Goal: Information Seeking & Learning: Learn about a topic

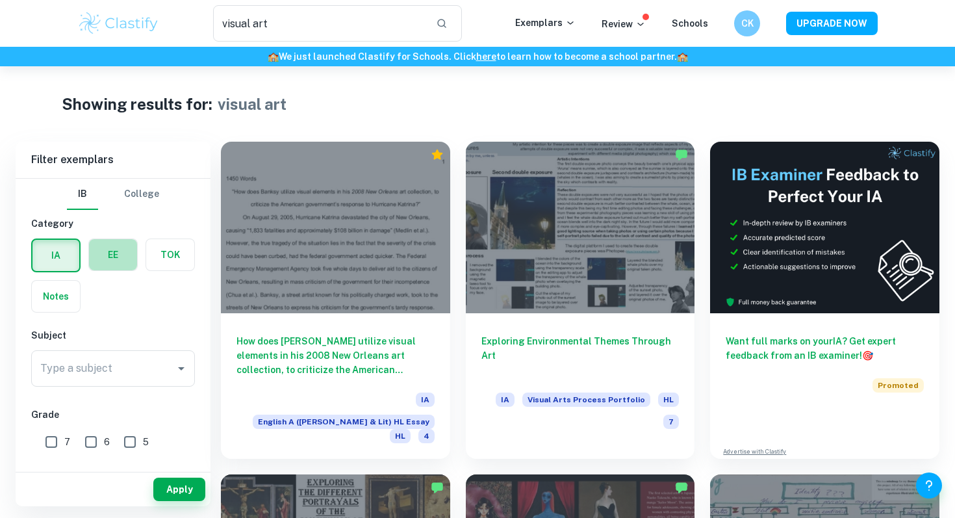
click at [103, 251] on label "button" at bounding box center [113, 254] width 48 height 31
click at [0, 0] on input "radio" at bounding box center [0, 0] width 0 height 0
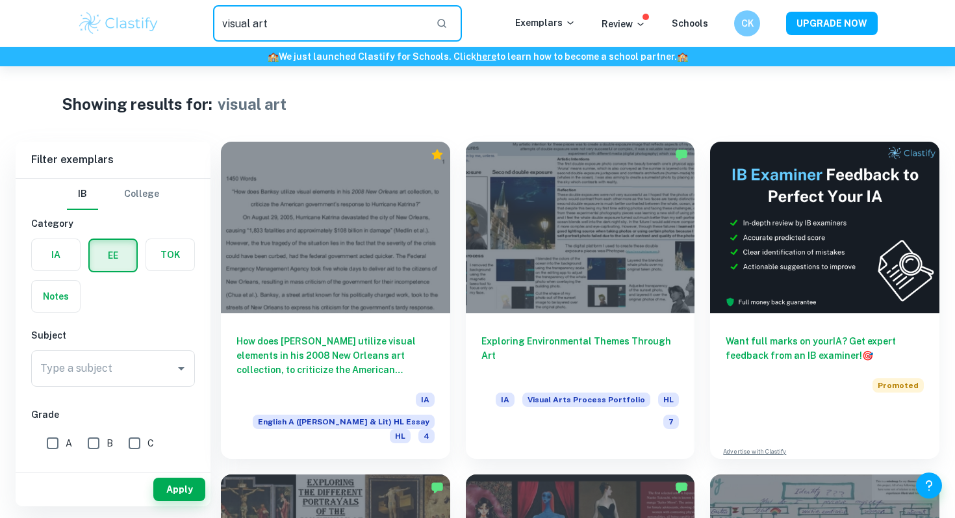
drag, startPoint x: 250, startPoint y: 24, endPoint x: 201, endPoint y: 24, distance: 48.1
click at [201, 24] on div "visual art ​" at bounding box center [338, 23] width 356 height 36
click at [260, 31] on input "art" at bounding box center [319, 23] width 213 height 36
type input "art"
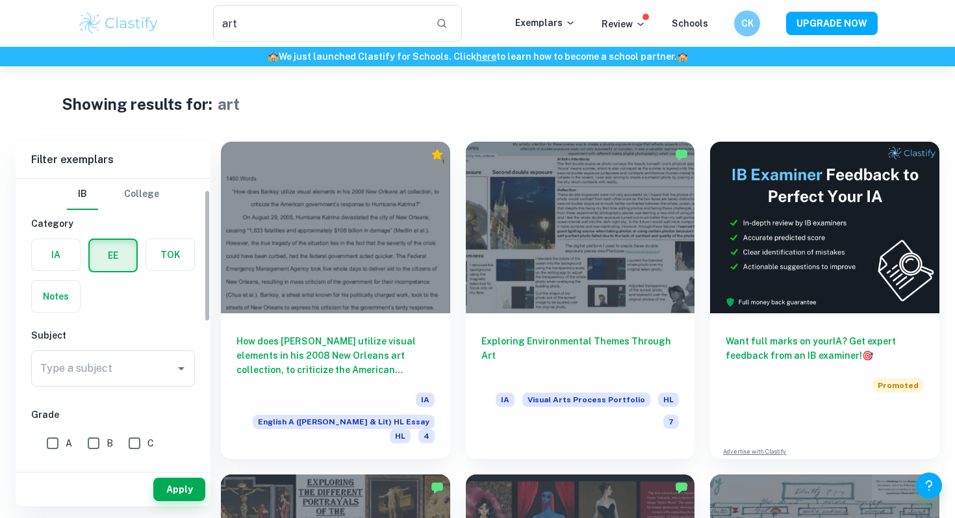
scroll to position [77, 0]
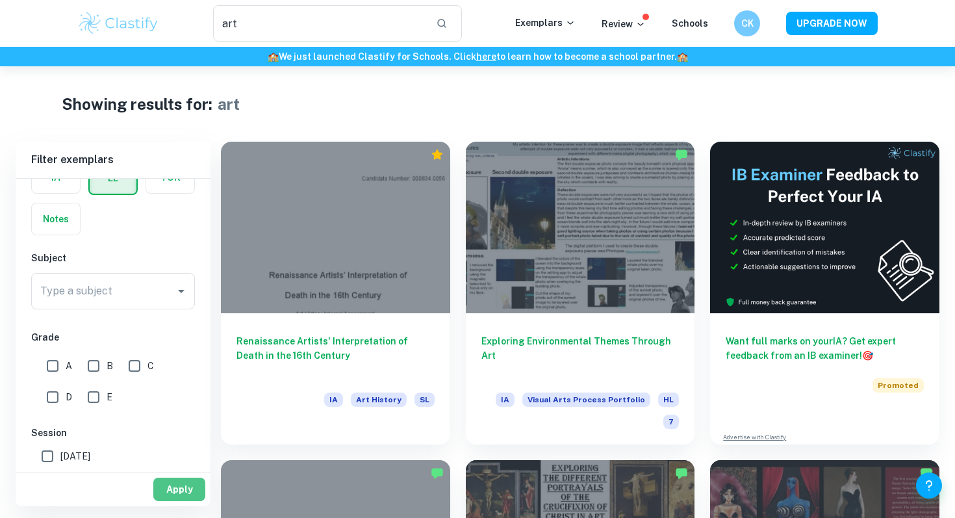
click at [181, 489] on button "Apply" at bounding box center [179, 489] width 52 height 23
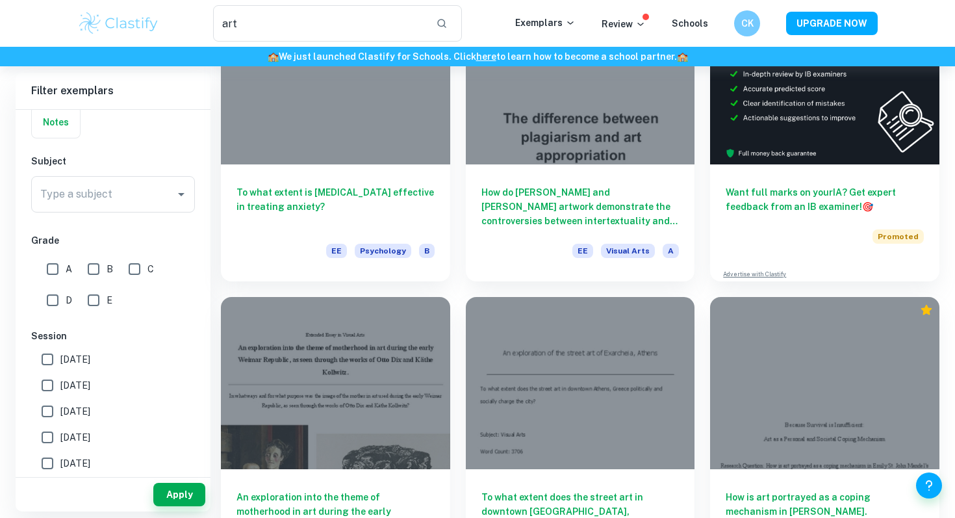
scroll to position [18, 0]
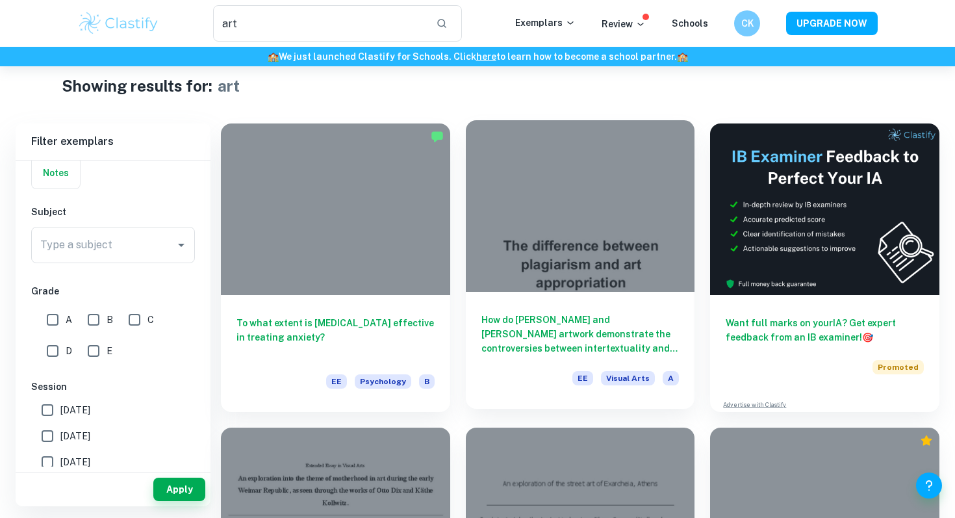
click at [569, 205] on div at bounding box center [580, 206] width 229 height 172
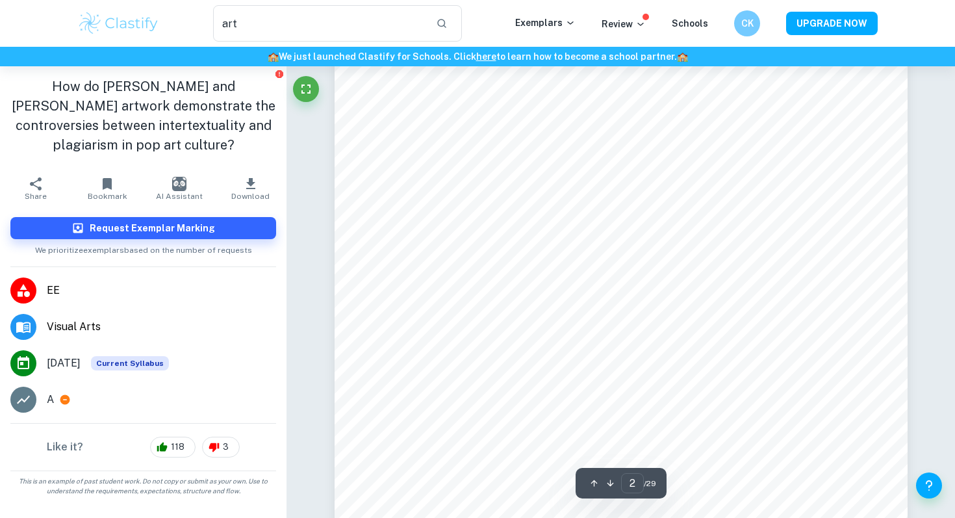
scroll to position [887, 0]
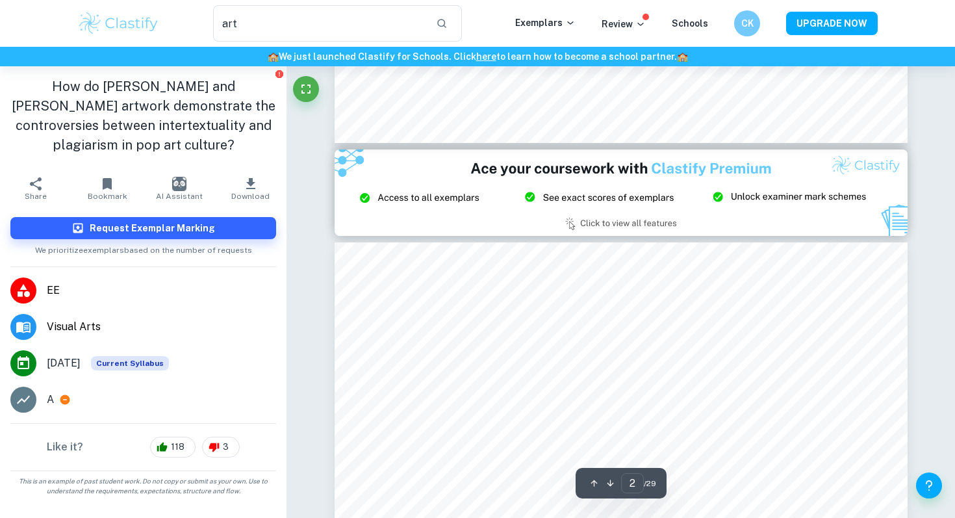
type input "3"
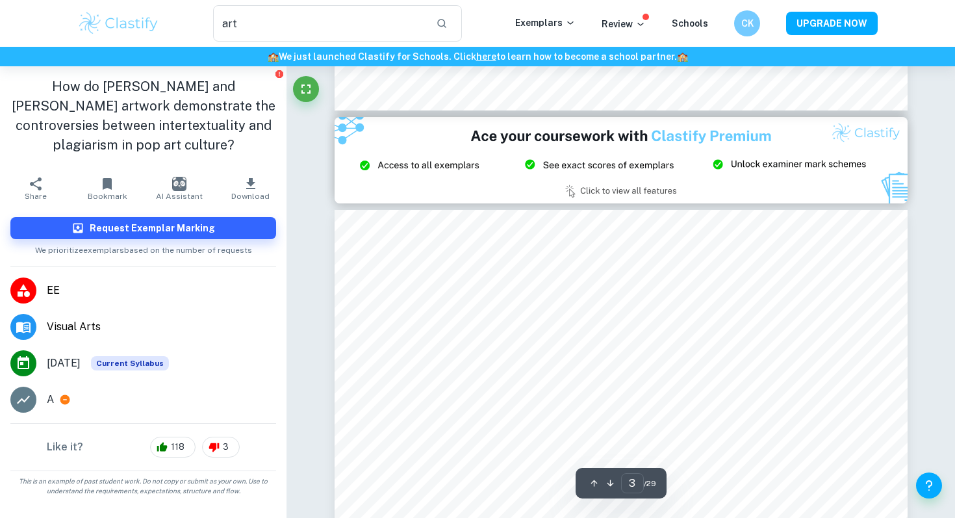
scroll to position [1559, 0]
